Goal: Information Seeking & Learning: Learn about a topic

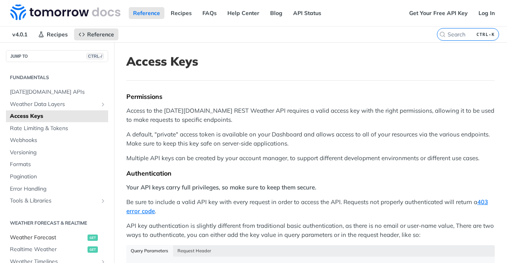
click at [76, 235] on span "Weather Forecast" at bounding box center [48, 238] width 76 height 8
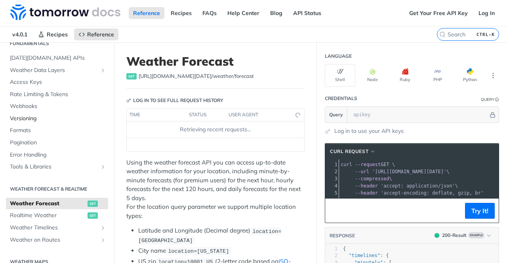
scroll to position [40, 0]
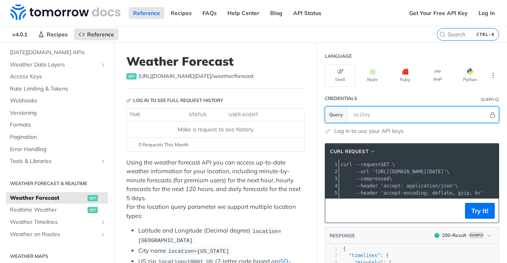
click at [354, 111] on input "text" at bounding box center [418, 115] width 139 height 16
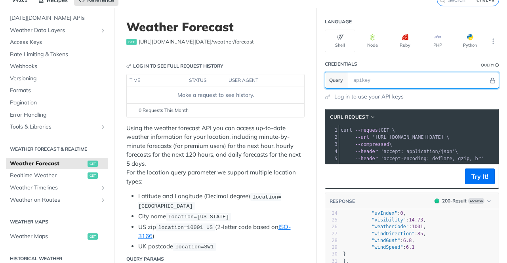
scroll to position [0, 0]
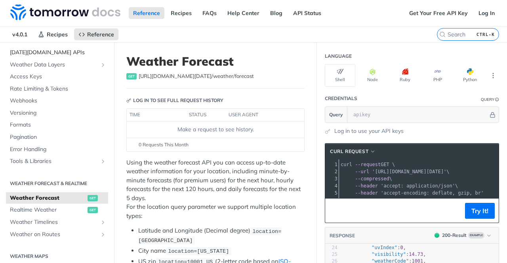
click at [72, 51] on span "[DATE][DOMAIN_NAME] APIs" at bounding box center [58, 53] width 96 height 8
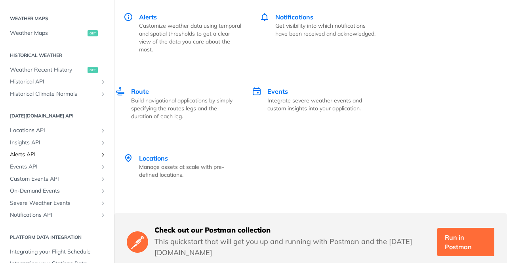
scroll to position [237, 0]
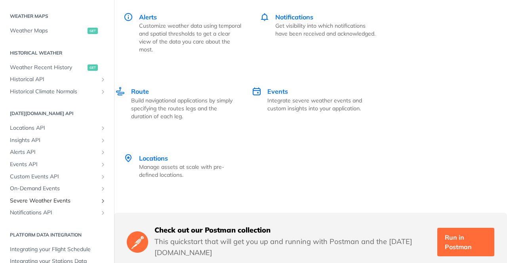
click at [63, 202] on span "Severe Weather Events" at bounding box center [54, 201] width 88 height 8
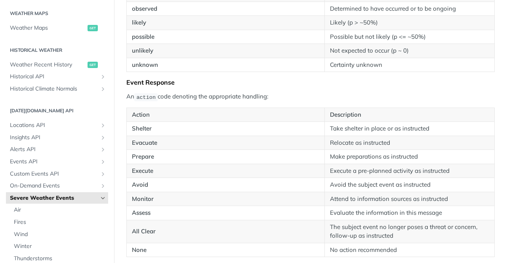
scroll to position [237, 0]
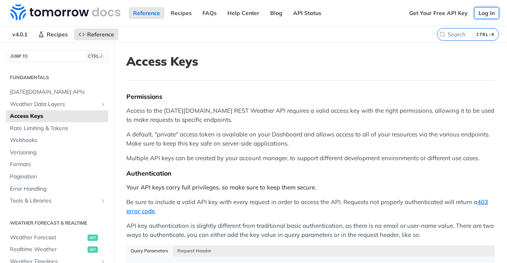
click at [477, 14] on link "Log In" at bounding box center [486, 13] width 25 height 12
click at [440, 11] on link "Get Your Free API Key" at bounding box center [437, 13] width 67 height 12
